Goal: Information Seeking & Learning: Learn about a topic

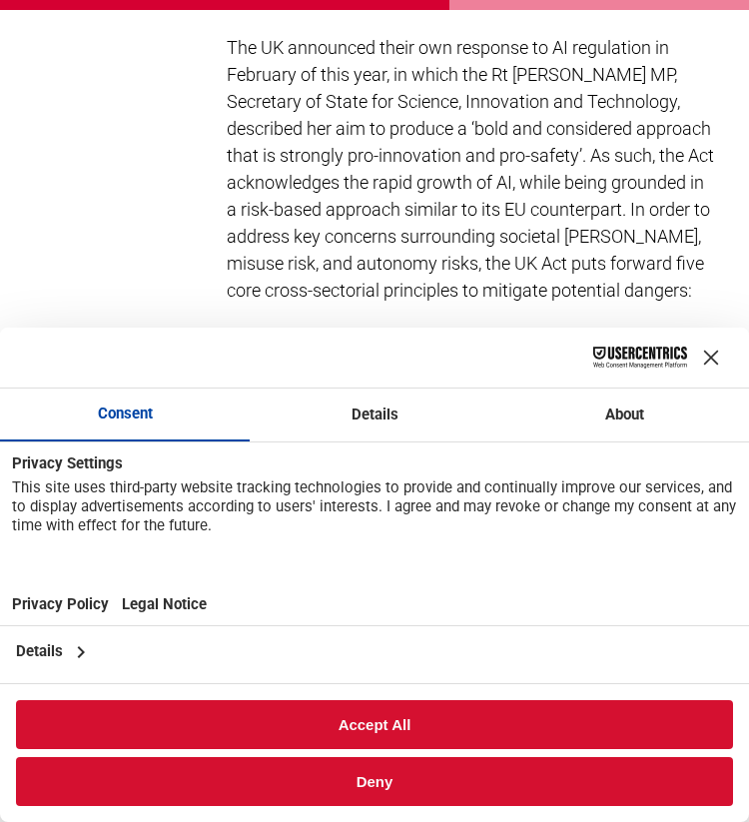
click at [710, 359] on div "Close Layer" at bounding box center [711, 357] width 28 height 28
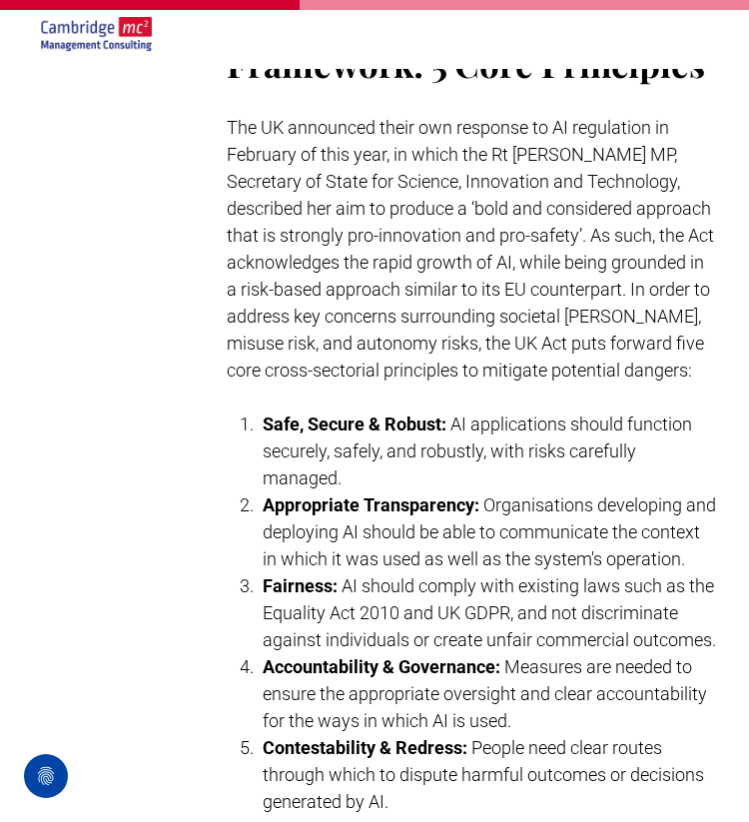
scroll to position [4527, 0]
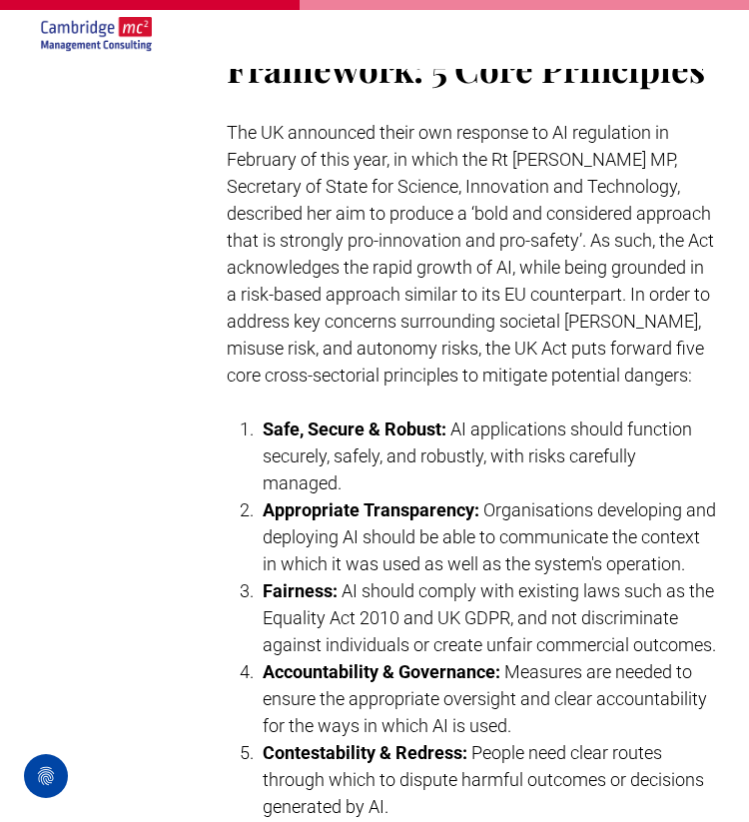
click at [700, 326] on p "The UK announced their own response to AI regulation in February of this year, …" at bounding box center [472, 254] width 490 height 270
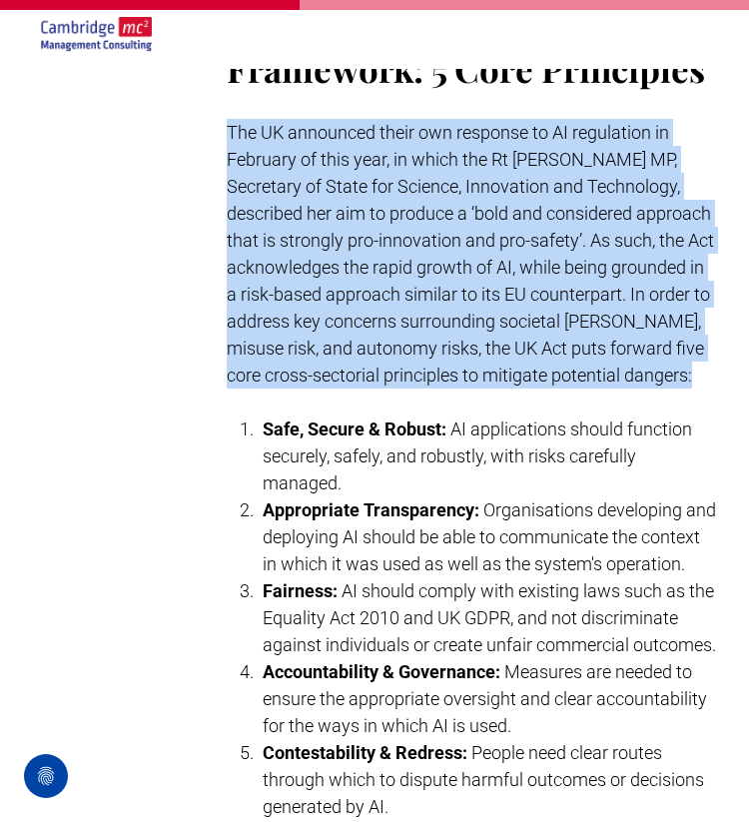
click at [699, 345] on p "The UK announced their own response to AI regulation in February of this year, …" at bounding box center [472, 254] width 490 height 270
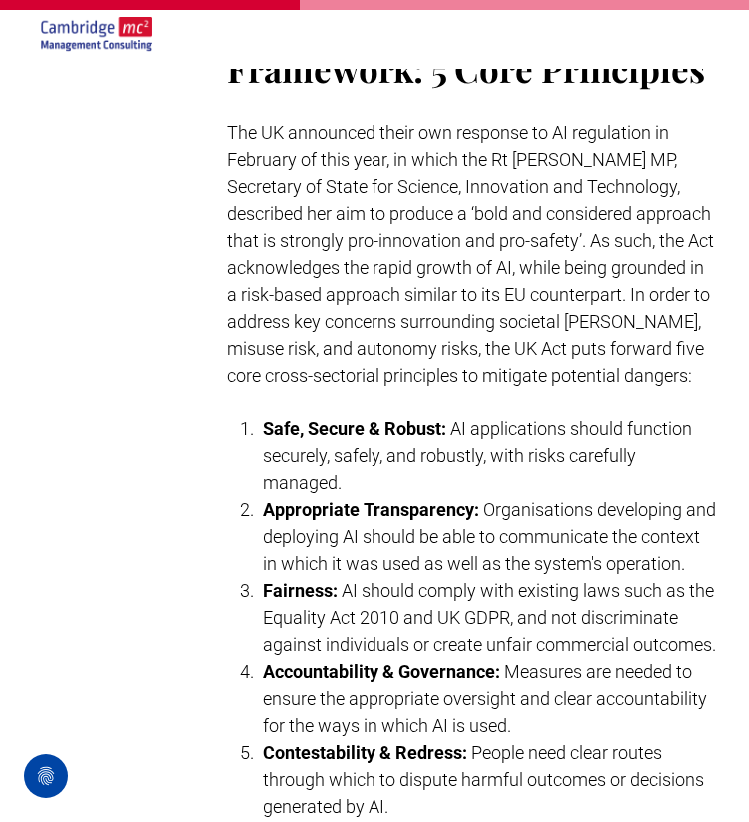
click at [699, 345] on p "The UK announced their own response to AI regulation in February of this year, …" at bounding box center [472, 254] width 490 height 270
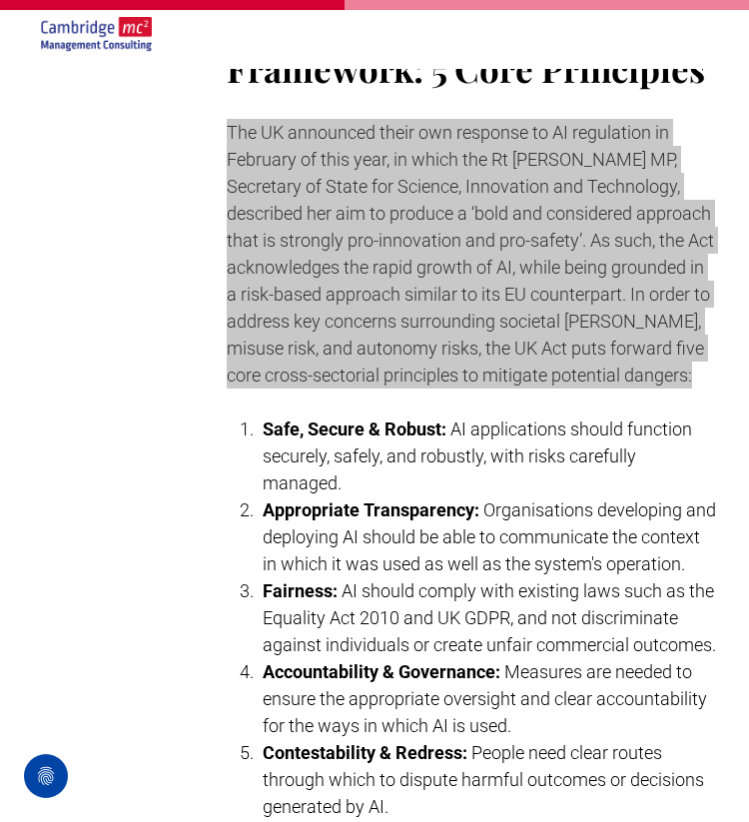
scroll to position [6137, 0]
